Goal: Information Seeking & Learning: Learn about a topic

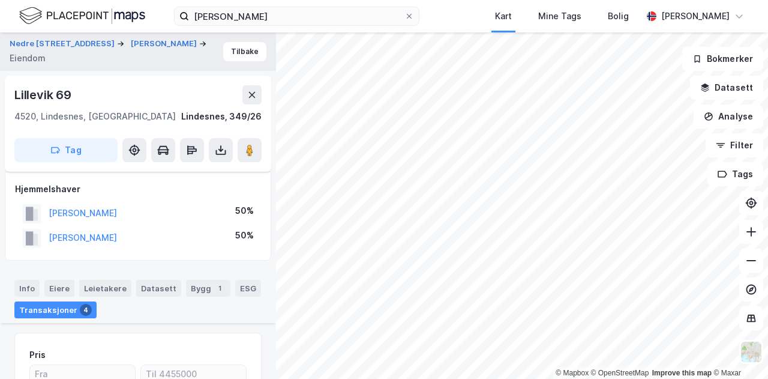
scroll to position [348, 0]
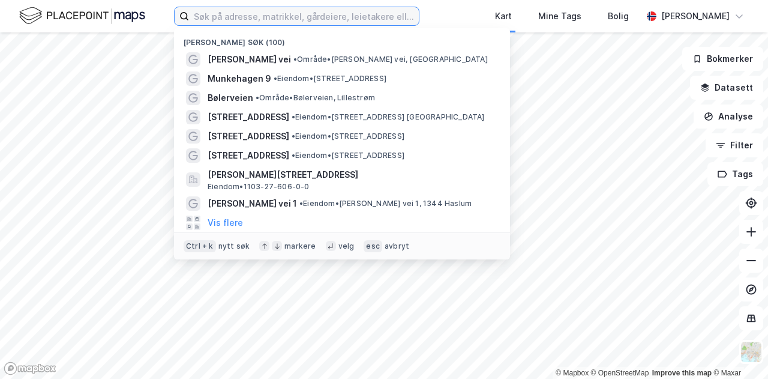
click at [264, 16] on input at bounding box center [304, 16] width 230 height 18
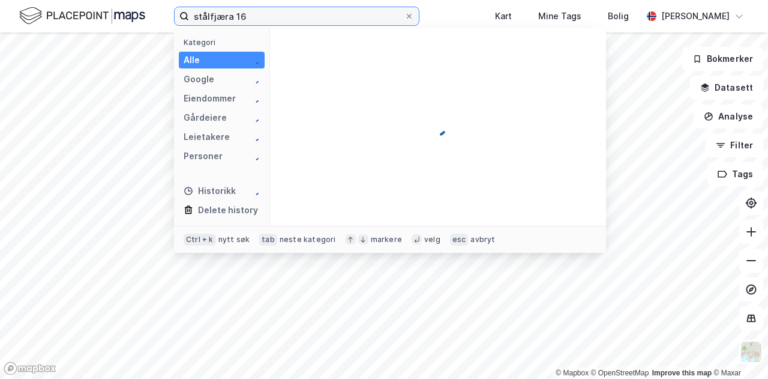
type input "stålfjæra 16"
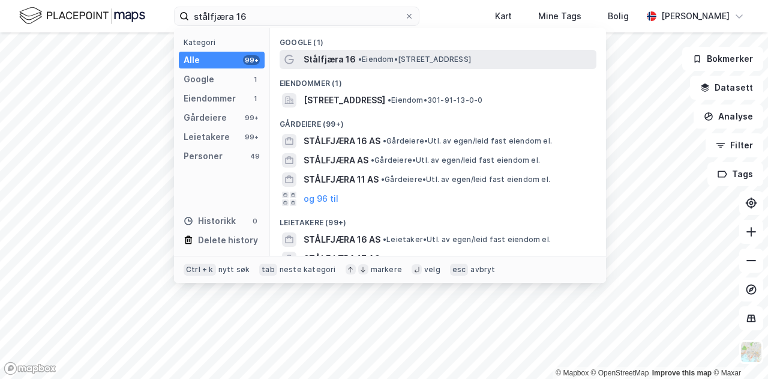
click at [350, 65] on span "Stålfjæra 16" at bounding box center [330, 59] width 52 height 14
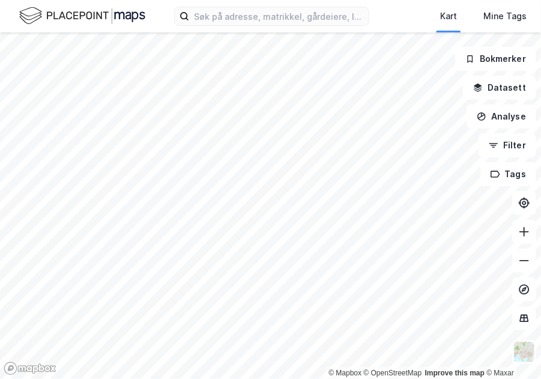
click at [249, 26] on div "Kart Mine Tags Bolig Sigurd Johannessen" at bounding box center [270, 16] width 541 height 32
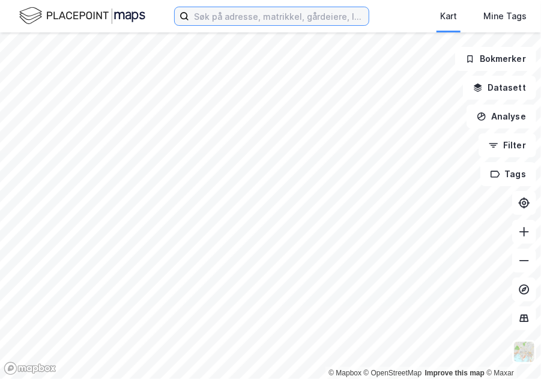
click at [238, 14] on input at bounding box center [278, 16] width 179 height 18
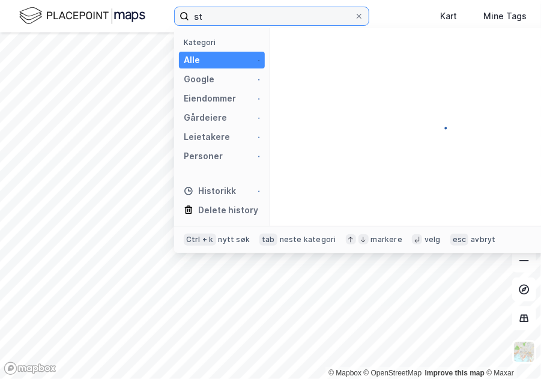
type input "s"
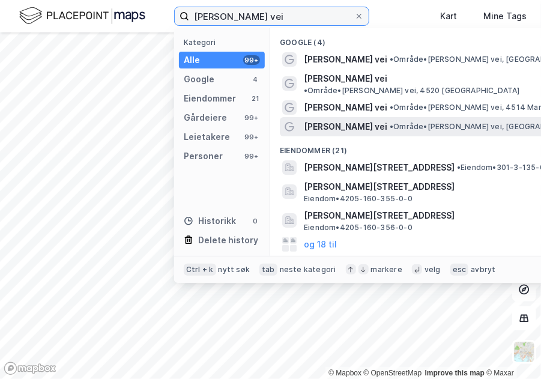
type input "gustav vigelands vei"
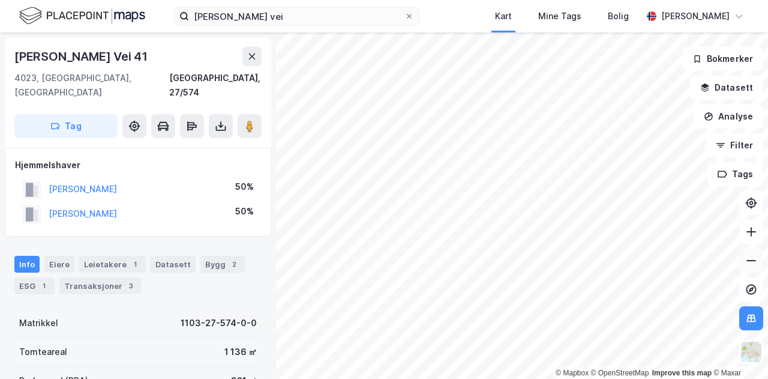
click at [540, 252] on button at bounding box center [752, 261] width 24 height 24
drag, startPoint x: 168, startPoint y: 55, endPoint x: 11, endPoint y: 56, distance: 157.3
click at [11, 56] on div "Gustav Vigelands Vei 41 4023, Stavanger, Rogaland Stavanger, 27/574 Tag" at bounding box center [138, 92] width 267 height 110
copy div "Gustav Vigelands Vei 41"
